Goal: Navigation & Orientation: Find specific page/section

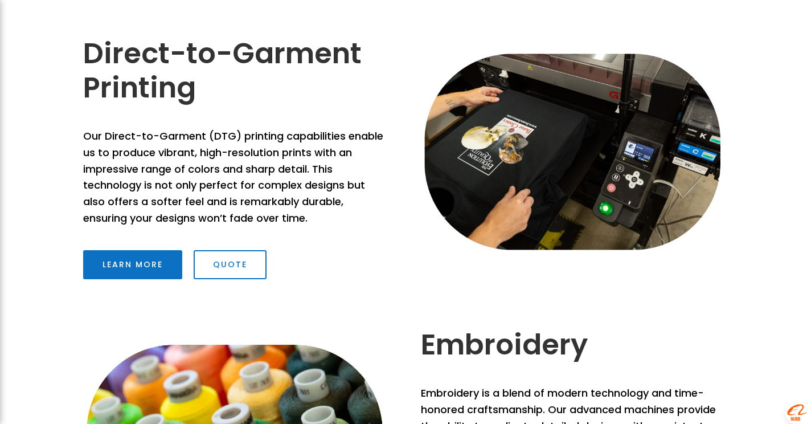
scroll to position [456, 0]
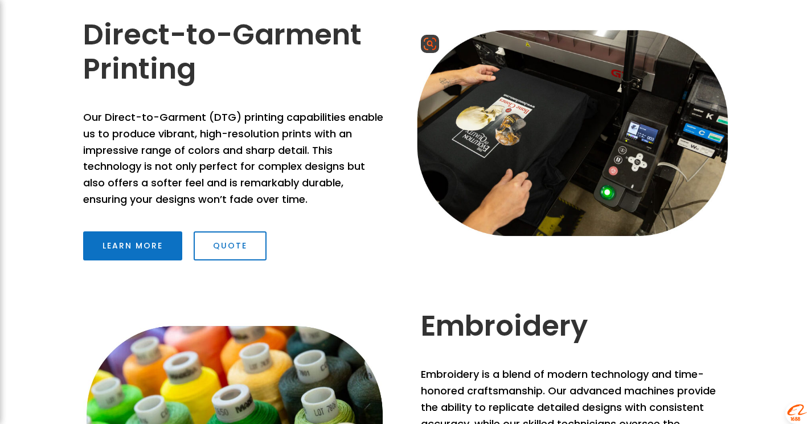
click at [571, 127] on img at bounding box center [573, 133] width 318 height 212
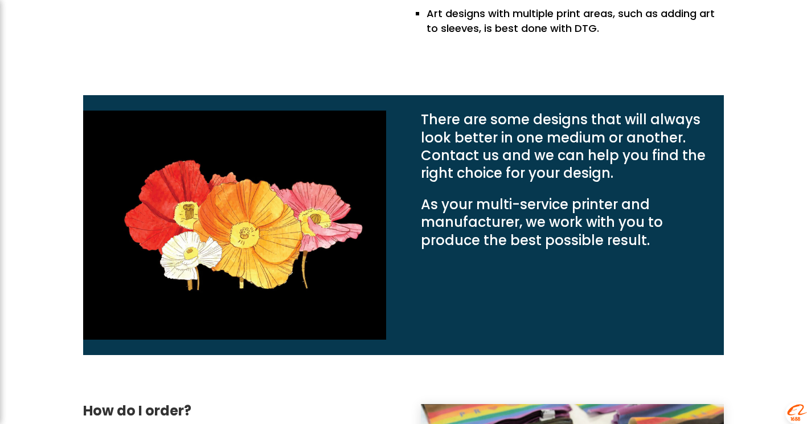
scroll to position [1502, 0]
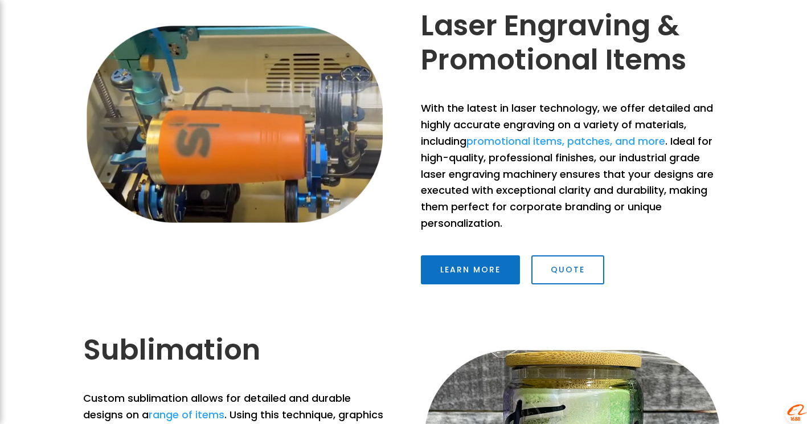
scroll to position [1311, 0]
